Goal: Task Accomplishment & Management: Complete application form

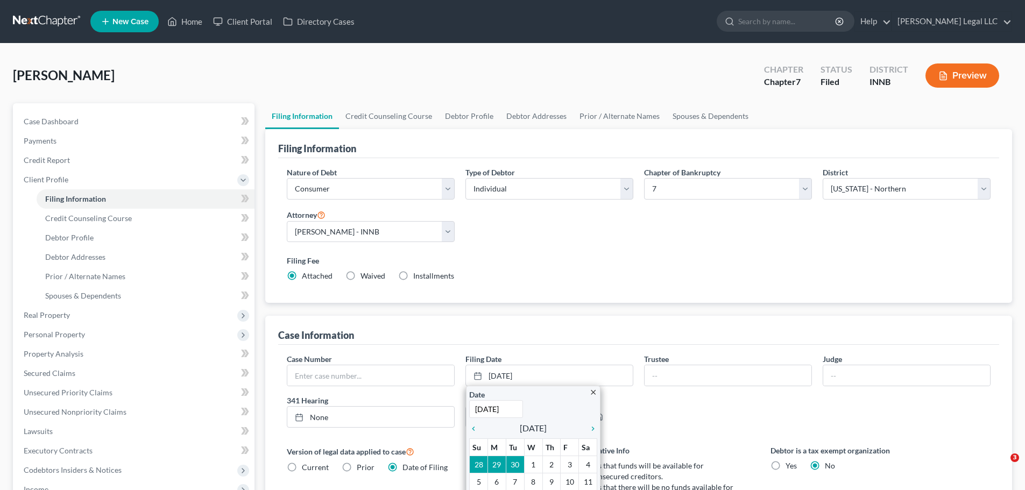
select select "1"
select select "0"
select select "27"
select select "0"
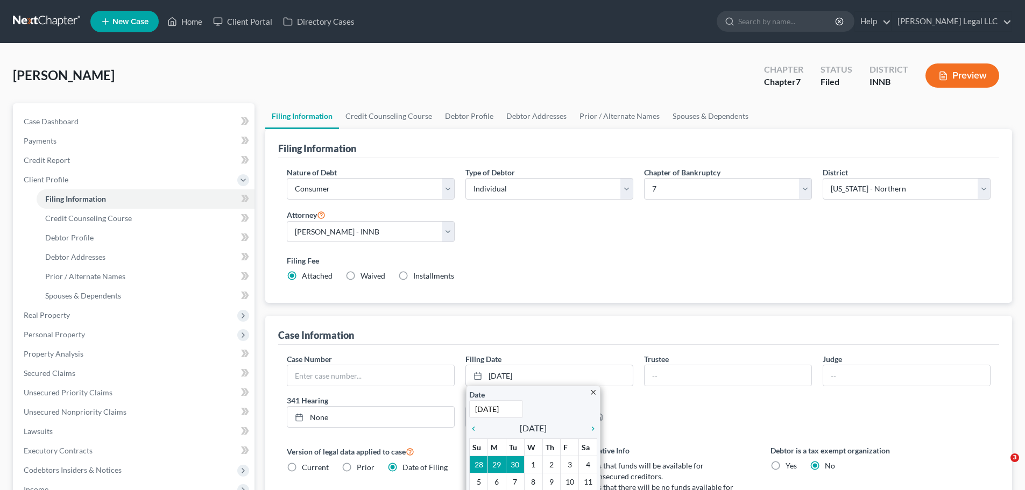
select select "15"
